Goal: Browse casually: Explore the website without a specific task or goal

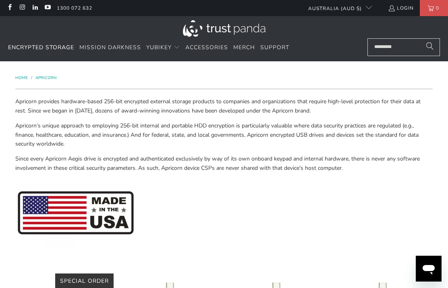
click at [108, 45] on span "Mission Darkness" at bounding box center [110, 48] width 62 height 8
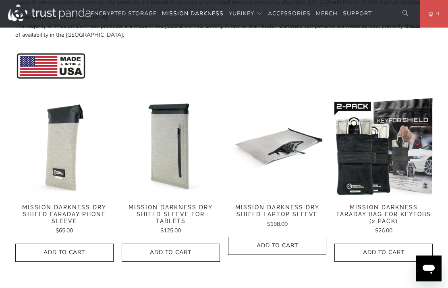
scroll to position [353, 0]
click at [377, 196] on img at bounding box center [384, 196] width 98 height 0
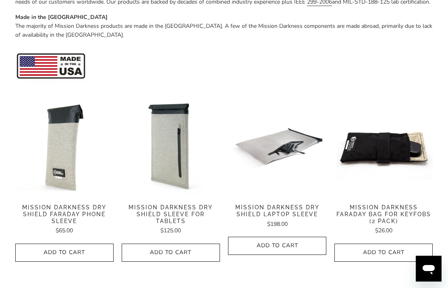
scroll to position [385, 0]
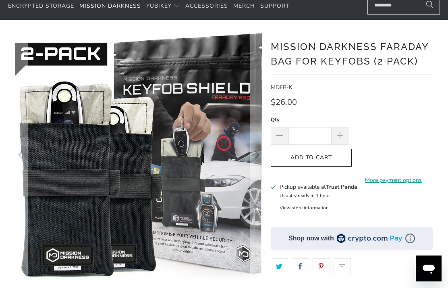
scroll to position [42, 0]
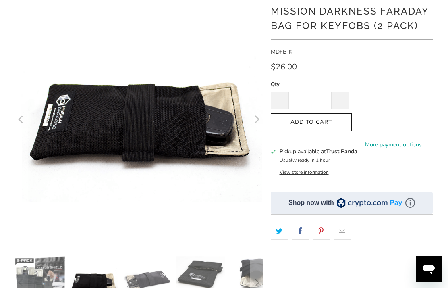
scroll to position [90, 0]
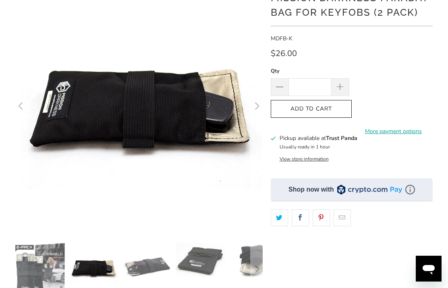
click at [145, 270] on img at bounding box center [147, 268] width 50 height 50
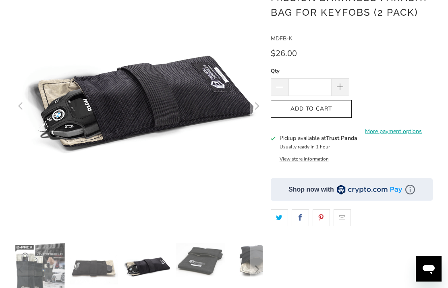
click at [190, 259] on div at bounding box center [138, 145] width 247 height 325
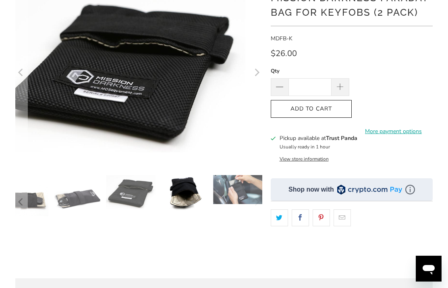
click at [180, 189] on img at bounding box center [185, 193] width 50 height 36
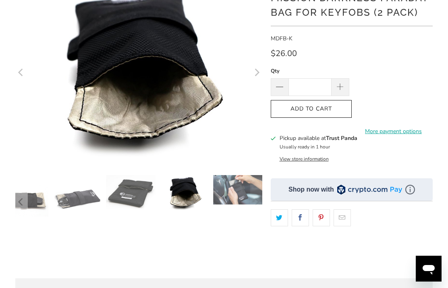
click at [218, 194] on div at bounding box center [138, 202] width 247 height 54
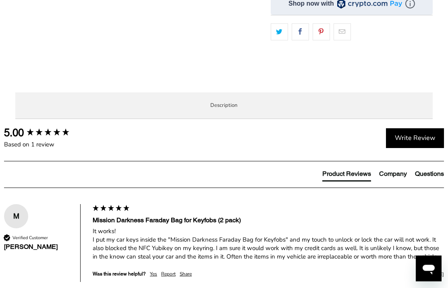
scroll to position [276, 0]
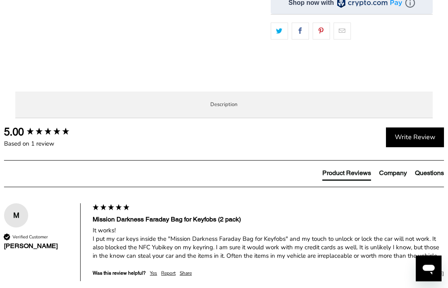
click at [0, 0] on li "Product Features" at bounding box center [0, 0] width 0 height 0
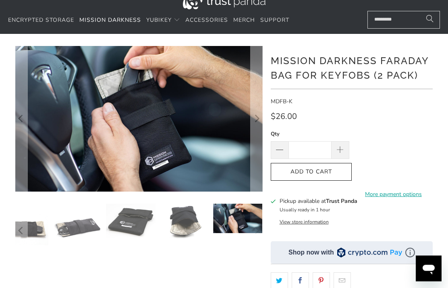
scroll to position [0, 0]
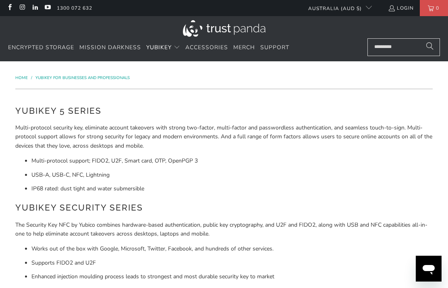
click at [205, 53] on link "Accessories" at bounding box center [206, 47] width 43 height 19
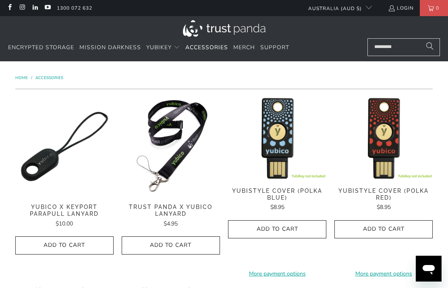
click at [238, 49] on span "Merch" at bounding box center [244, 48] width 22 height 8
